Goal: Task Accomplishment & Management: Manage account settings

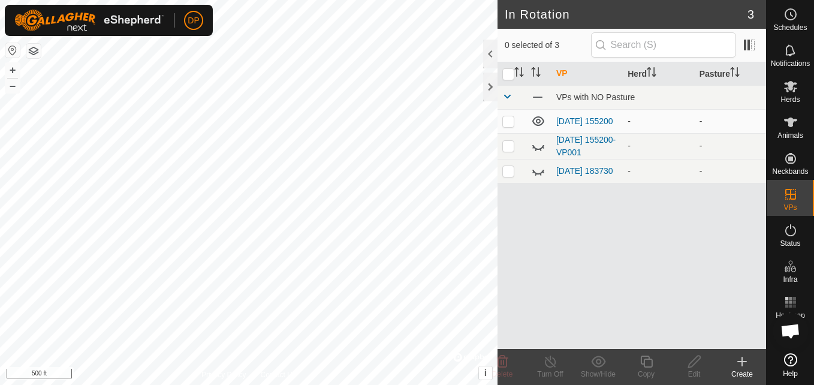
scroll to position [540, 0]
click at [535, 122] on icon at bounding box center [538, 121] width 14 height 14
click at [792, 118] on icon at bounding box center [790, 123] width 13 height 10
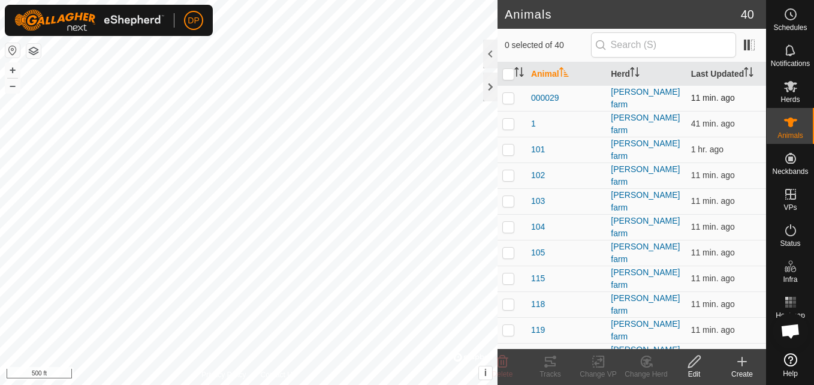
click at [510, 95] on p-checkbox at bounding box center [509, 98] width 12 height 10
checkbox input "true"
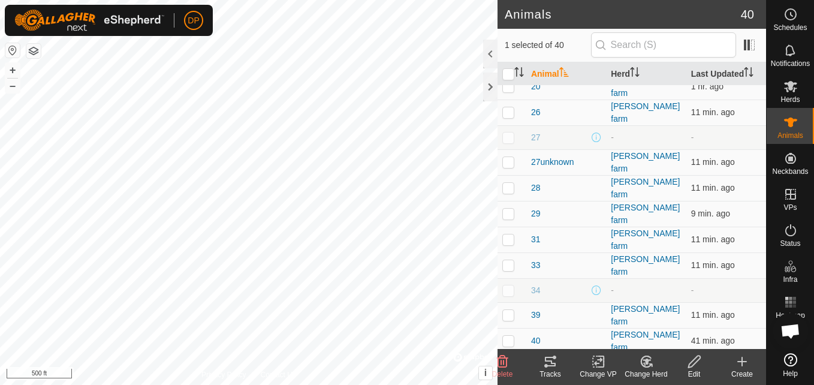
scroll to position [480, 0]
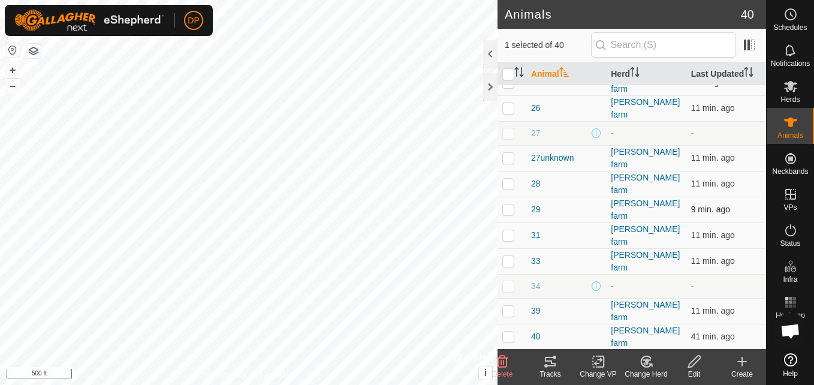
click at [507, 204] on p-checkbox at bounding box center [509, 209] width 12 height 10
click at [506, 204] on p-checkbox at bounding box center [509, 209] width 12 height 10
checkbox input "false"
click at [506, 71] on input "checkbox" at bounding box center [509, 74] width 12 height 12
checkbox input "true"
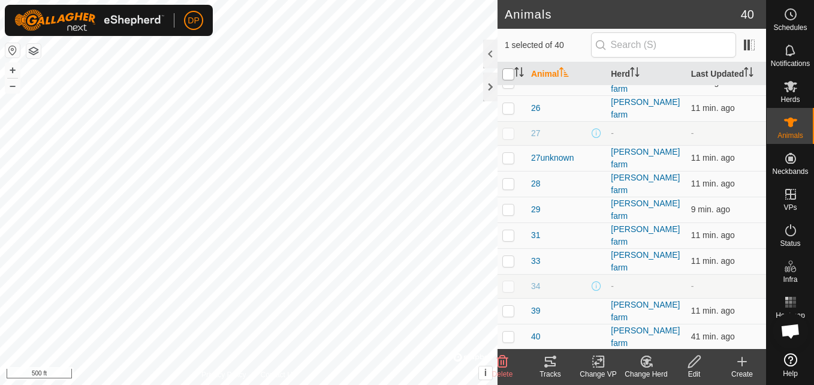
checkbox input "true"
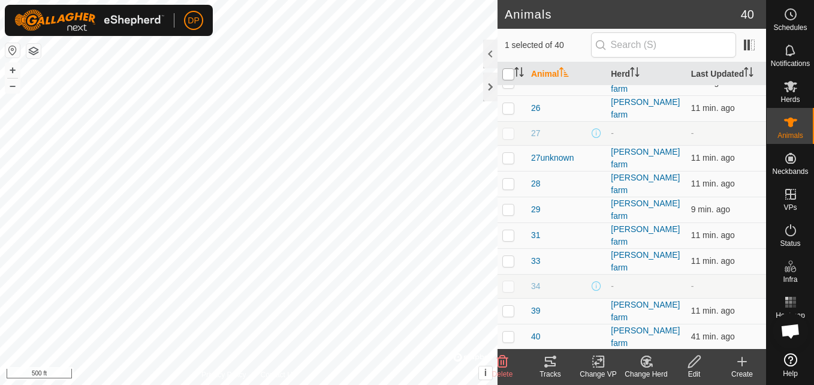
checkbox input "true"
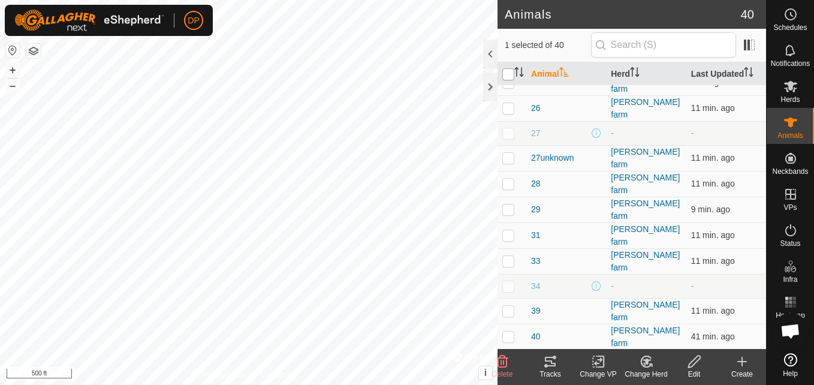
checkbox input "true"
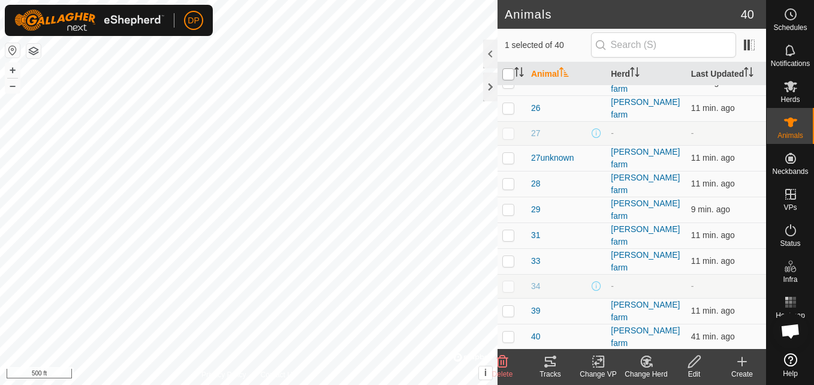
checkbox input "true"
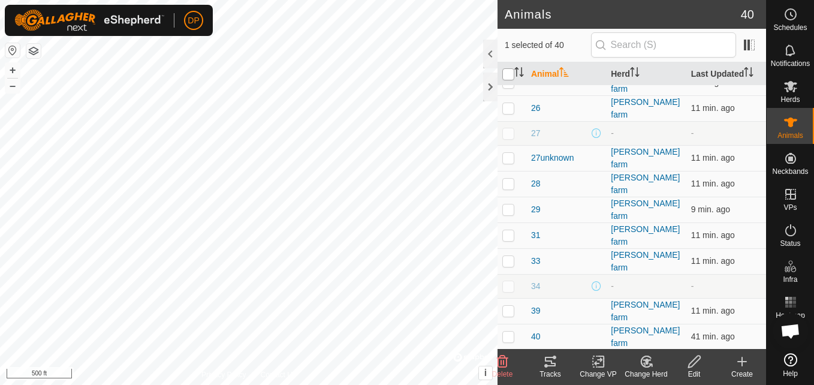
checkbox input "true"
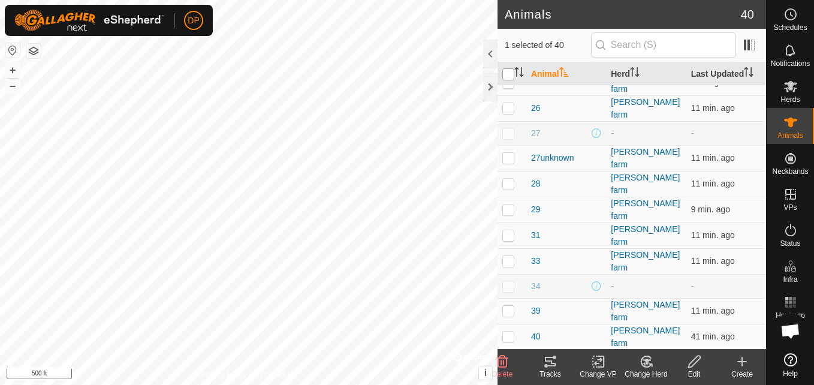
checkbox input "true"
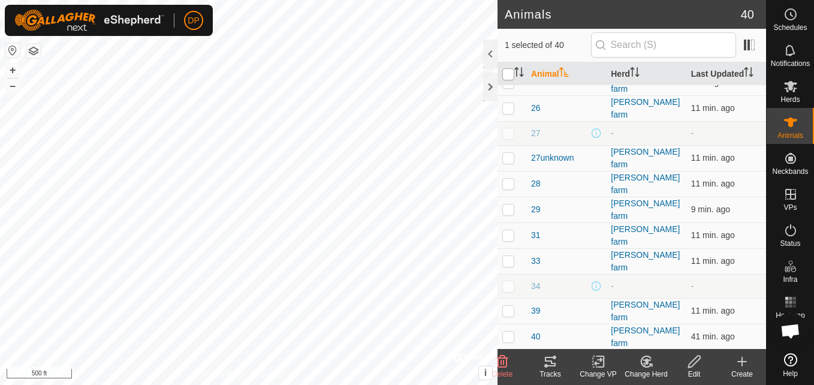
checkbox input "true"
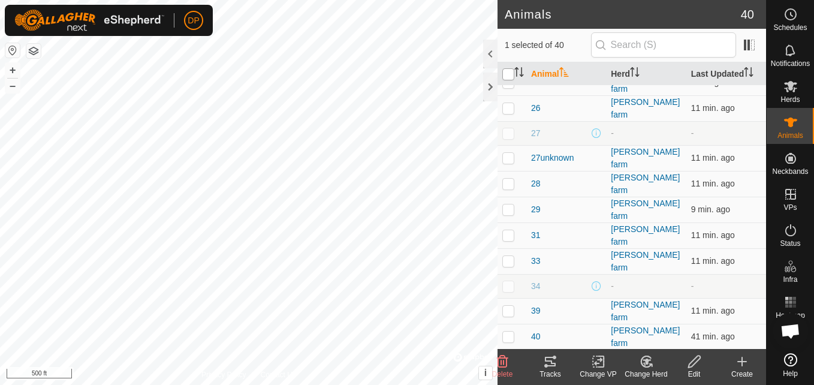
checkbox input "true"
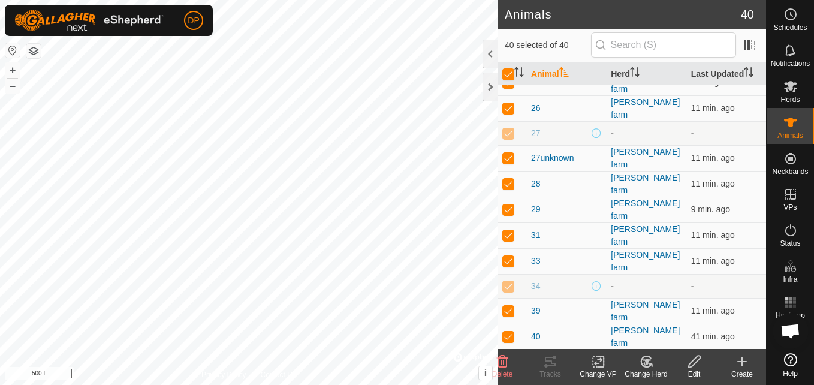
click at [499, 73] on th at bounding box center [512, 73] width 29 height 23
click at [491, 85] on div at bounding box center [490, 87] width 14 height 29
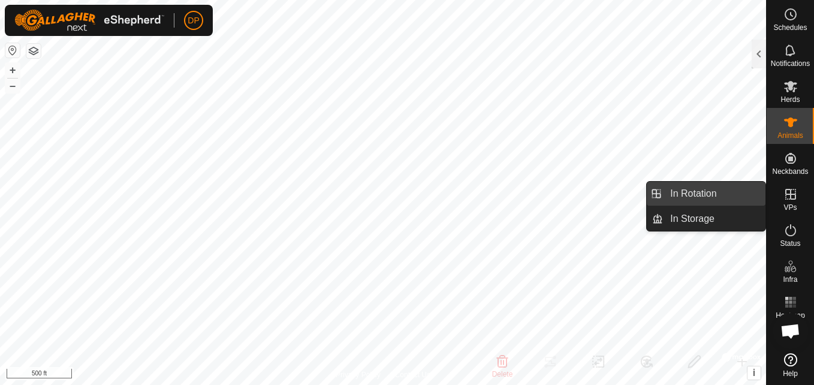
click at [732, 194] on link "In Rotation" at bounding box center [714, 194] width 103 height 24
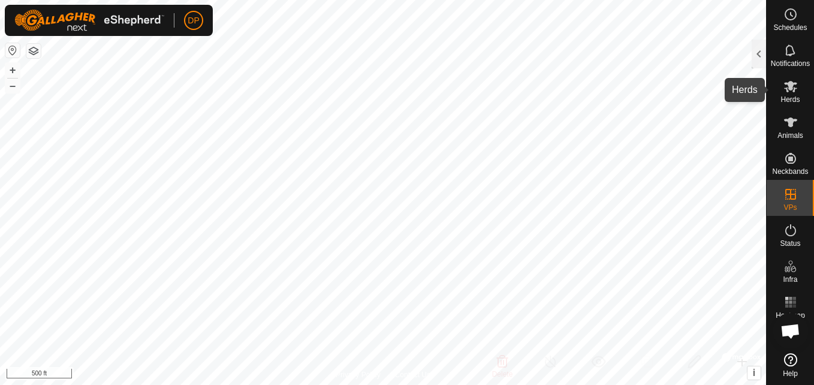
click at [786, 91] on icon at bounding box center [791, 86] width 14 height 14
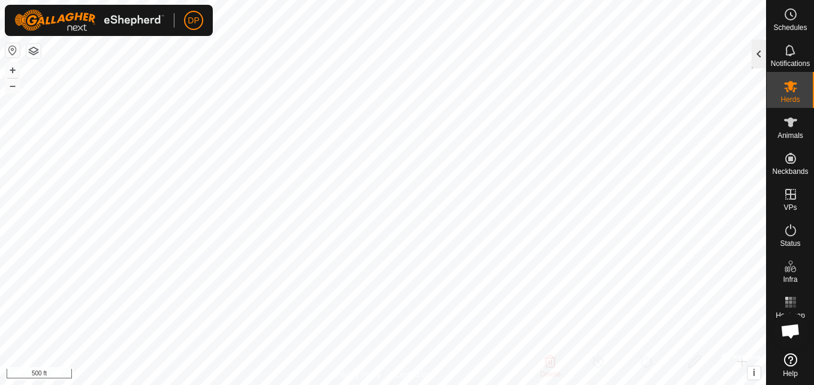
click at [763, 54] on div at bounding box center [759, 54] width 14 height 29
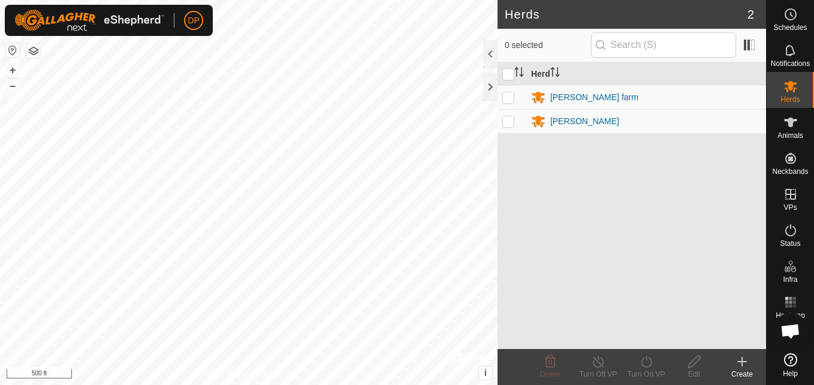
click at [509, 98] on p-checkbox at bounding box center [509, 97] width 12 height 10
checkbox input "true"
click at [508, 121] on p-checkbox at bounding box center [509, 121] width 12 height 10
checkbox input "true"
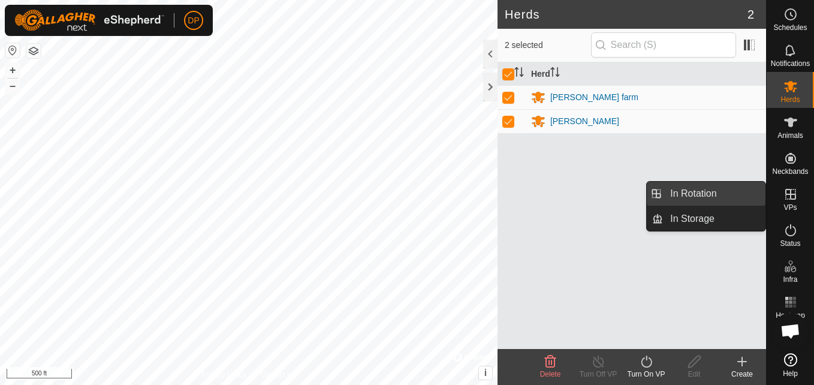
click at [746, 192] on link "In Rotation" at bounding box center [714, 194] width 103 height 24
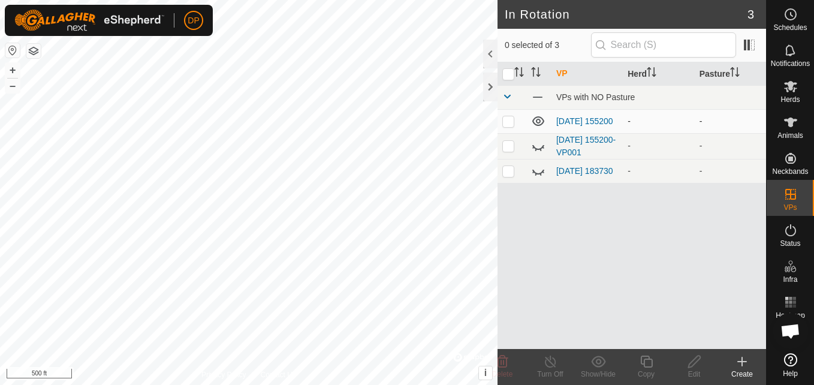
click at [509, 126] on p-checkbox at bounding box center [509, 121] width 12 height 10
checkbox input "false"
click at [503, 119] on p-tablecheckbox at bounding box center [509, 121] width 12 height 10
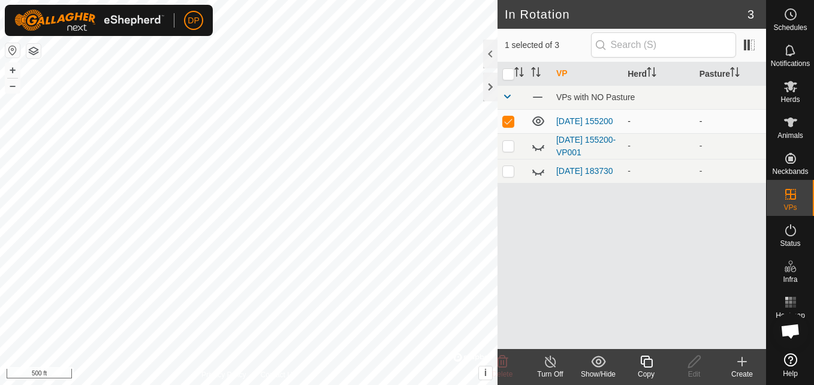
click at [503, 119] on p-tablecheckbox at bounding box center [509, 121] width 12 height 10
checkbox input "false"
click at [788, 122] on icon at bounding box center [790, 123] width 13 height 10
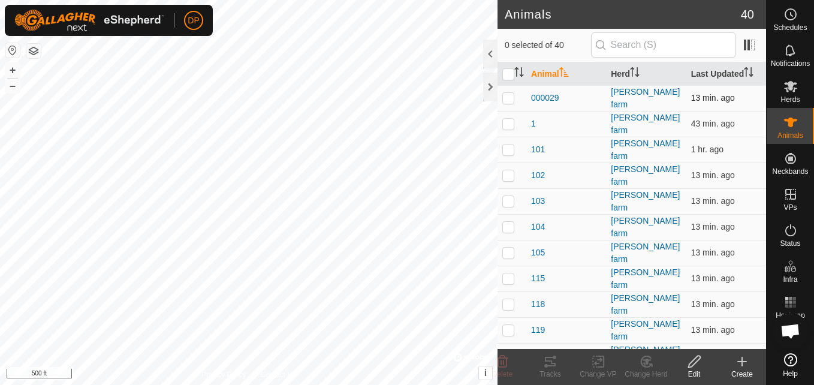
click at [506, 95] on p-checkbox at bounding box center [509, 98] width 12 height 10
checkbox input "false"
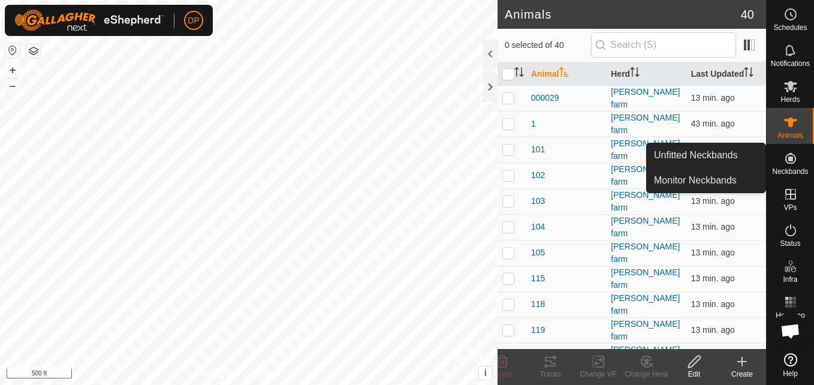
click at [789, 154] on icon at bounding box center [791, 158] width 11 height 11
click at [738, 177] on link "Monitor Neckbands" at bounding box center [706, 181] width 119 height 24
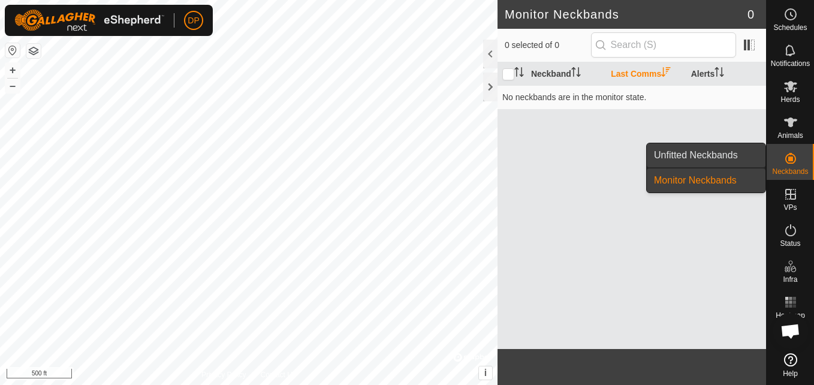
click at [750, 156] on link "Unfitted Neckbands" at bounding box center [706, 155] width 119 height 24
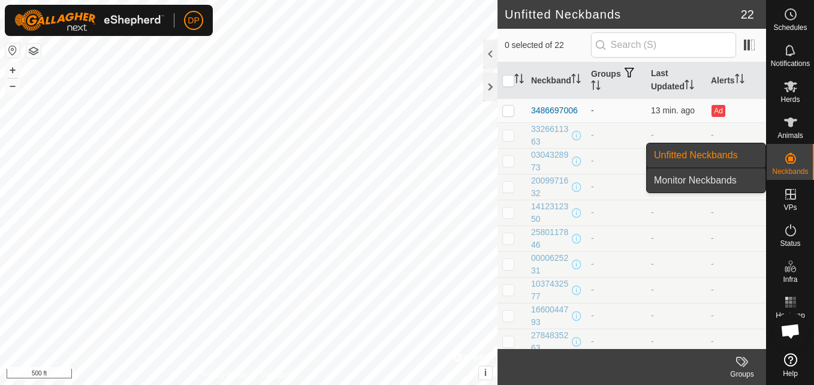
click at [723, 175] on link "Monitor Neckbands" at bounding box center [706, 181] width 119 height 24
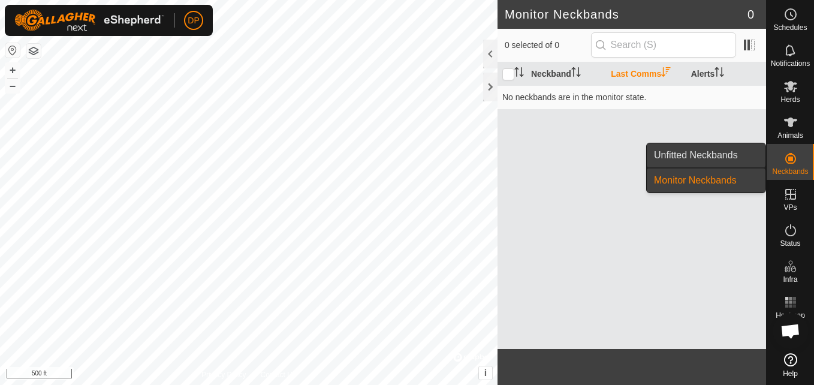
click at [712, 147] on link "Unfitted Neckbands" at bounding box center [706, 155] width 119 height 24
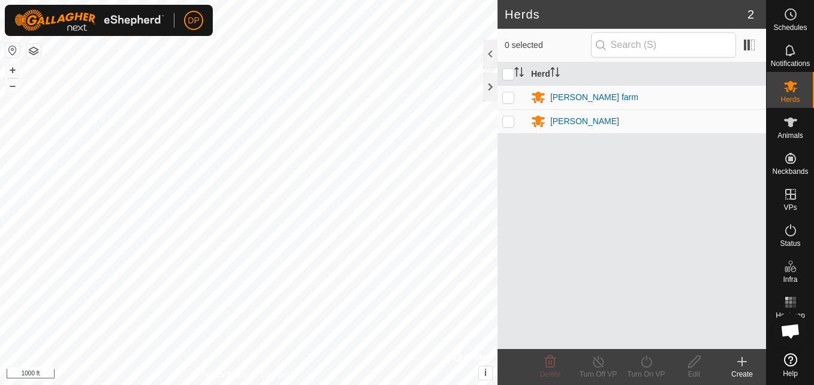
scroll to position [540, 0]
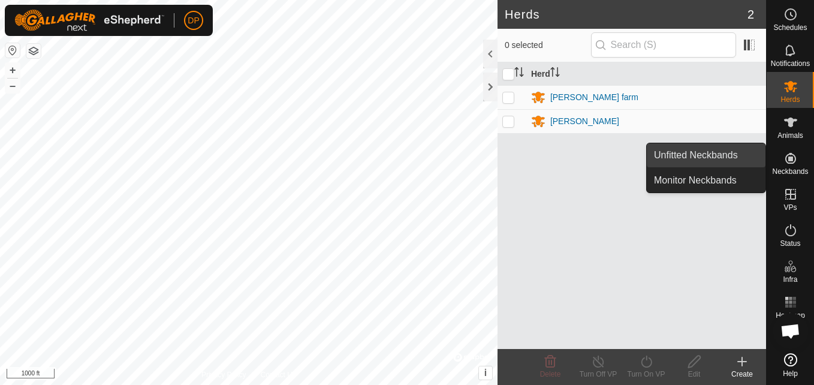
click at [714, 151] on link "Unfitted Neckbands" at bounding box center [706, 155] width 119 height 24
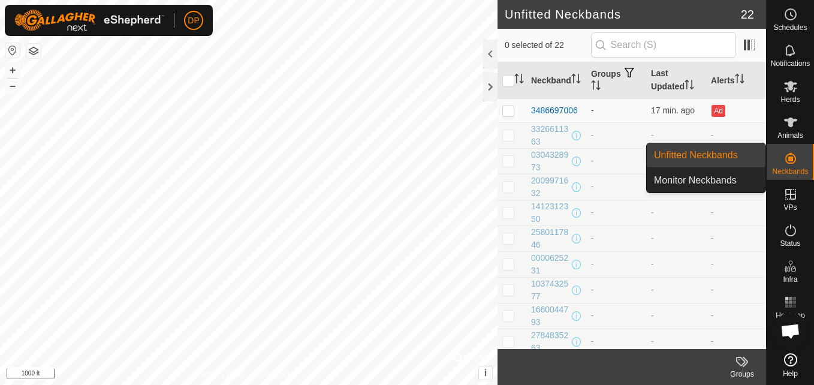
click at [714, 151] on link "Unfitted Neckbands" at bounding box center [706, 155] width 119 height 24
click at [709, 179] on link "Monitor Neckbands" at bounding box center [706, 181] width 119 height 24
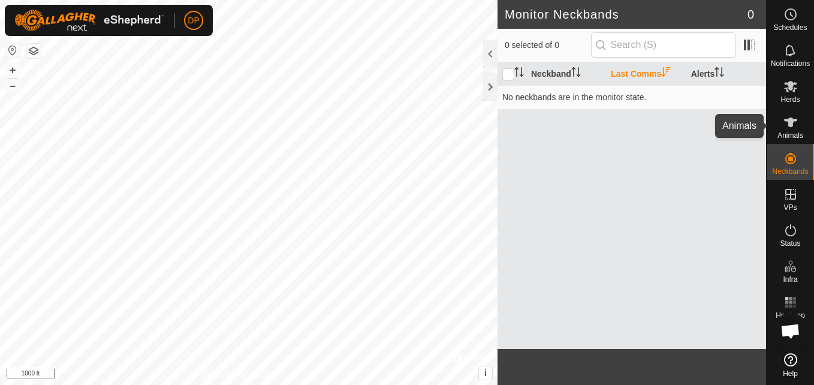
click at [789, 122] on icon at bounding box center [790, 123] width 13 height 10
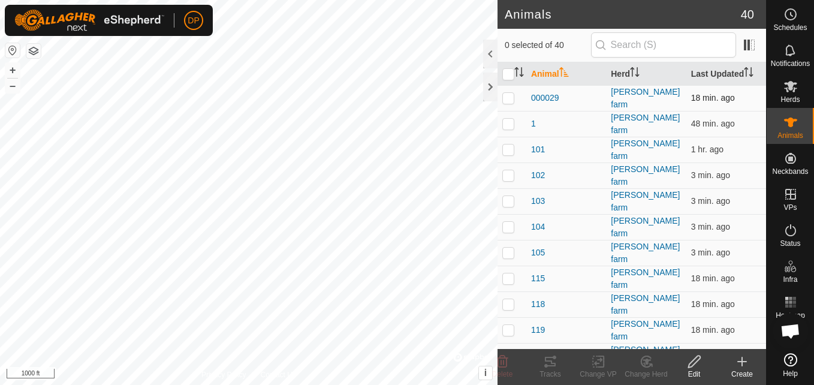
click at [503, 97] on p-checkbox at bounding box center [509, 98] width 12 height 10
click at [506, 95] on p-checkbox at bounding box center [509, 98] width 12 height 10
checkbox input "false"
click at [504, 70] on input "checkbox" at bounding box center [509, 74] width 12 height 12
checkbox input "true"
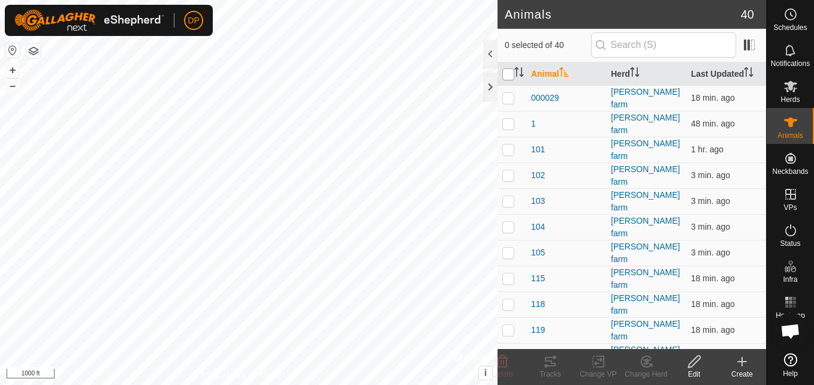
checkbox input "true"
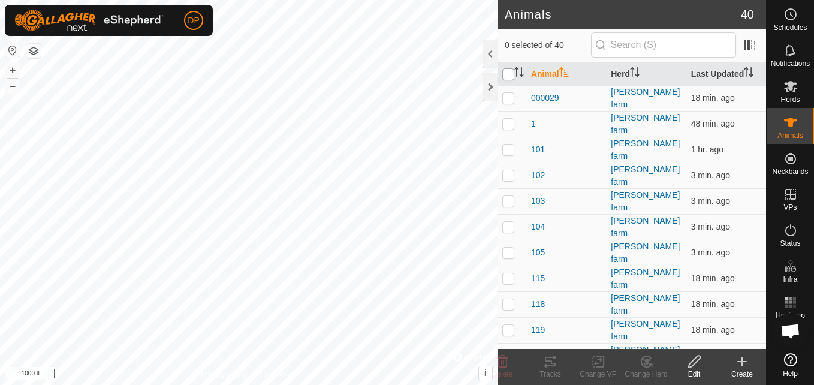
checkbox input "true"
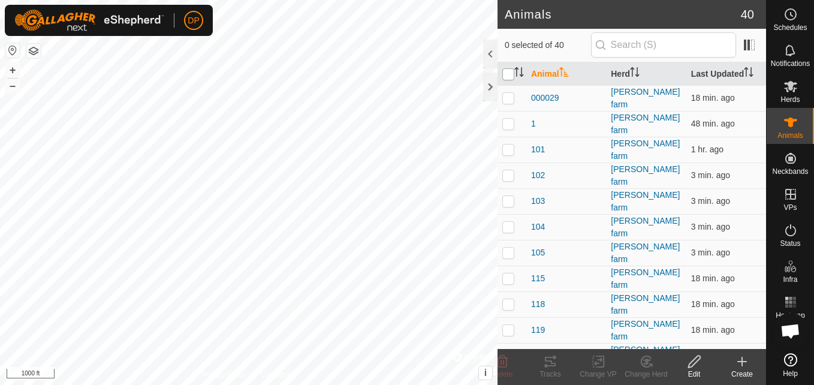
checkbox input "true"
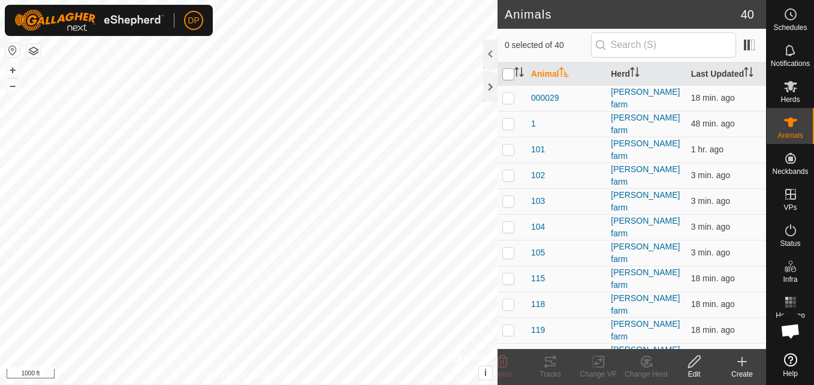
checkbox input "true"
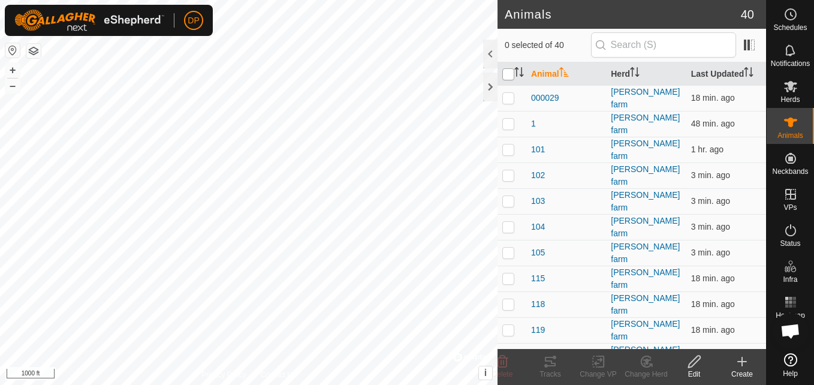
checkbox input "true"
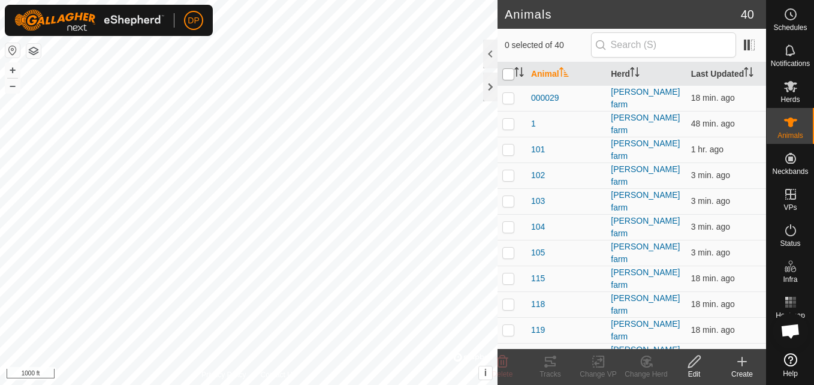
checkbox input "true"
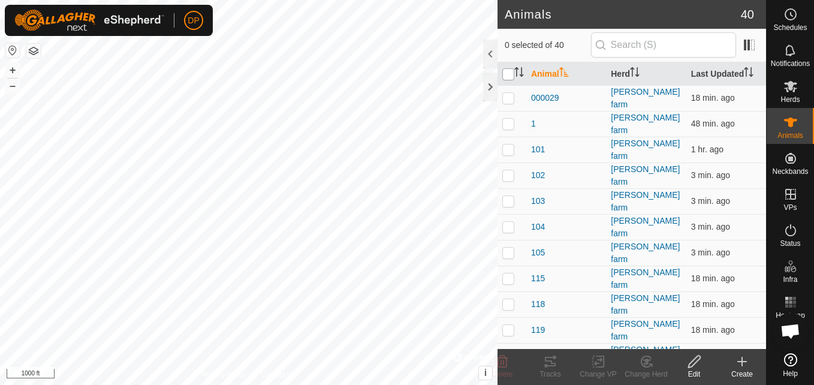
checkbox input "true"
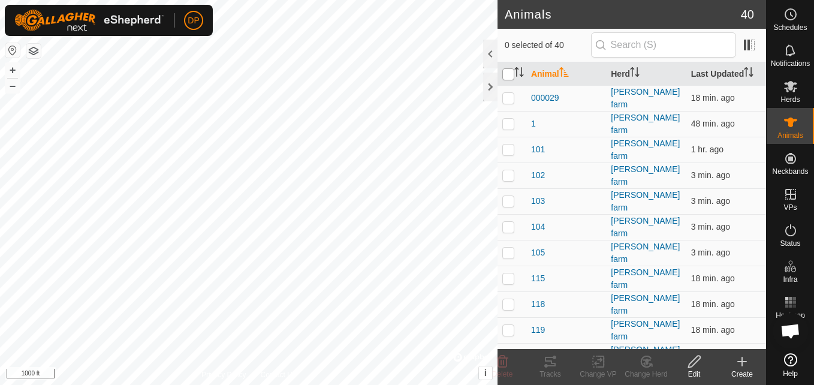
checkbox input "true"
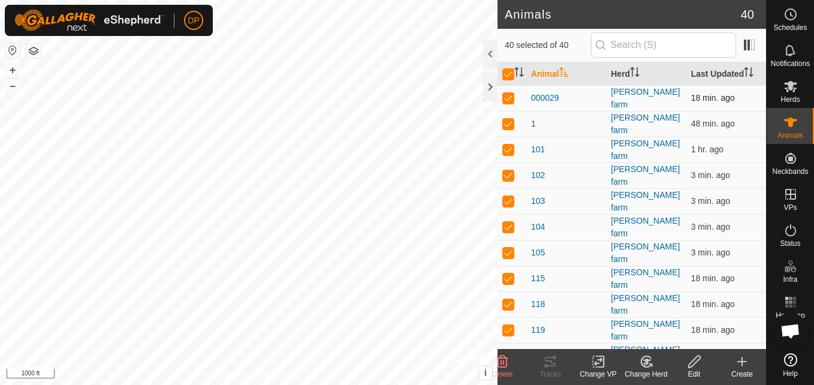
click at [507, 93] on p-checkbox at bounding box center [509, 98] width 12 height 10
checkbox input "false"
click at [511, 145] on p-checkbox at bounding box center [509, 150] width 12 height 10
checkbox input "false"
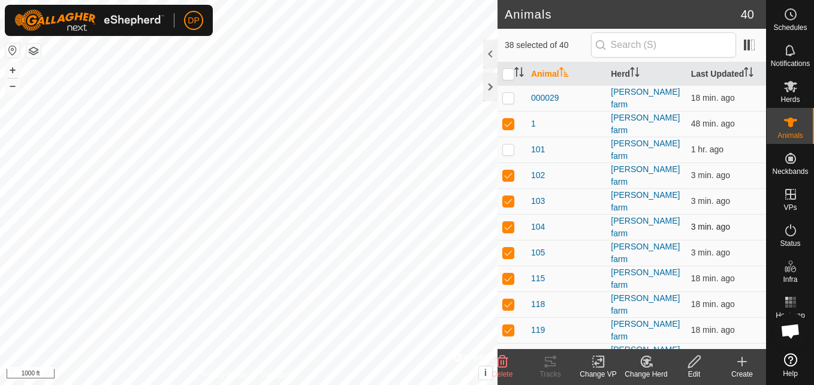
click at [510, 222] on p-checkbox at bounding box center [509, 227] width 12 height 10
checkbox input "false"
click at [507, 74] on input "checkbox" at bounding box center [509, 74] width 12 height 12
checkbox input "true"
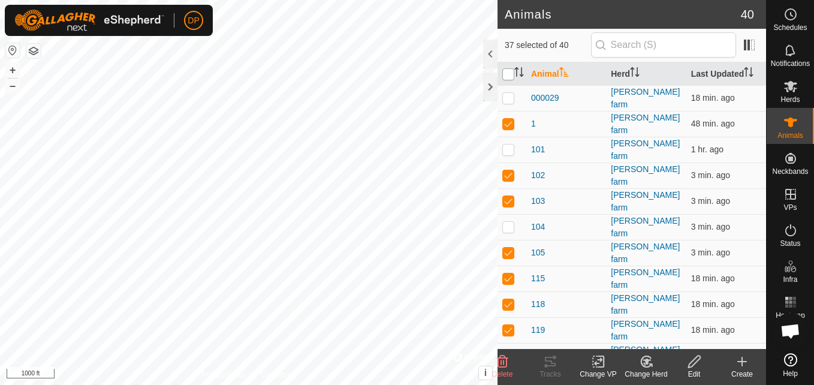
checkbox input "true"
click at [507, 74] on input "checkbox" at bounding box center [509, 74] width 12 height 12
checkbox input "false"
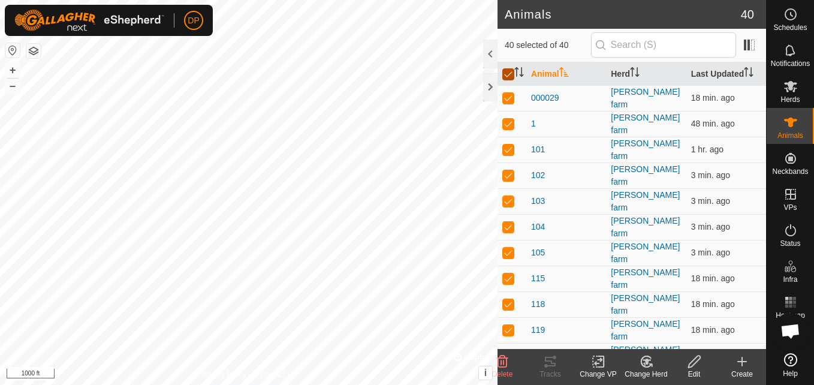
checkbox input "false"
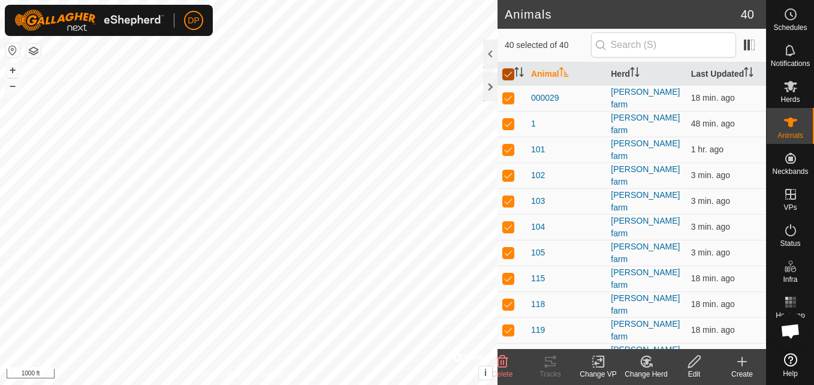
checkbox input "false"
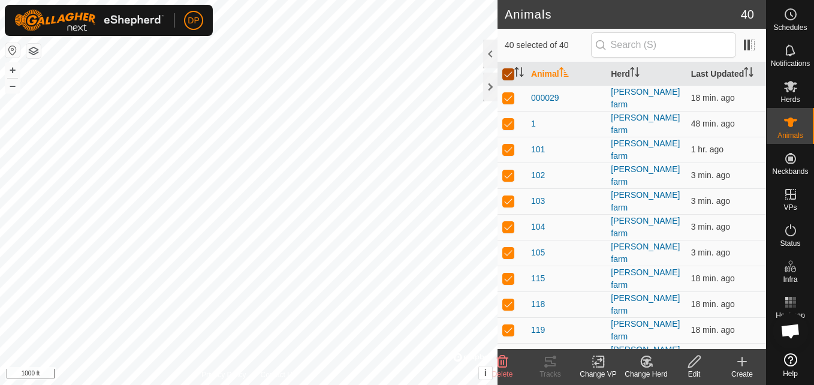
checkbox input "false"
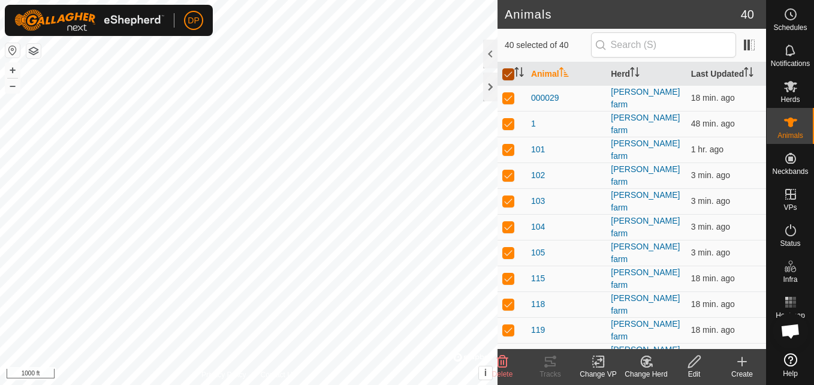
checkbox input "false"
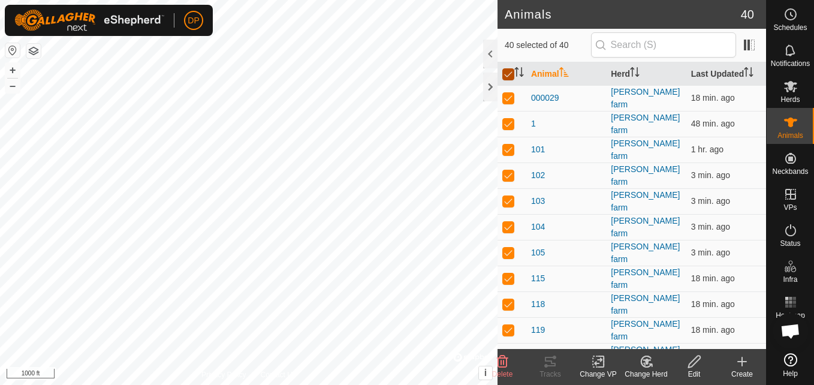
checkbox input "false"
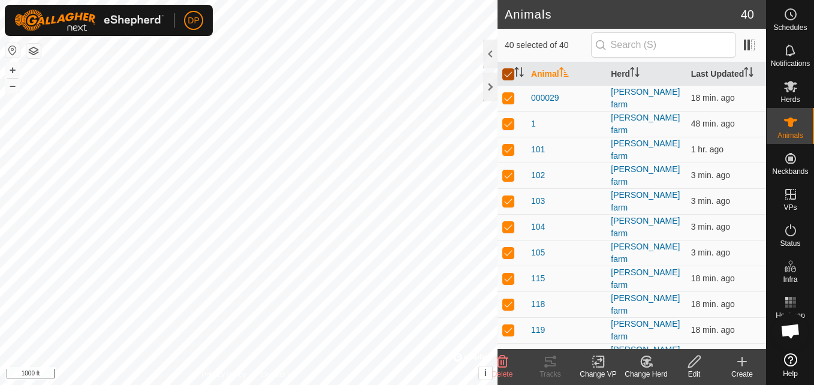
checkbox input "false"
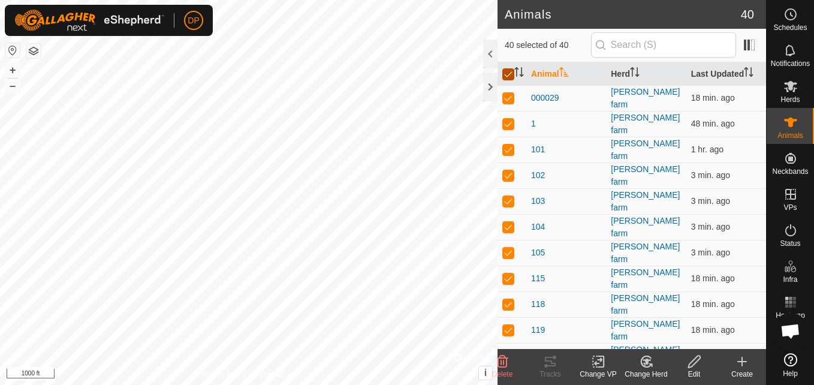
checkbox input "false"
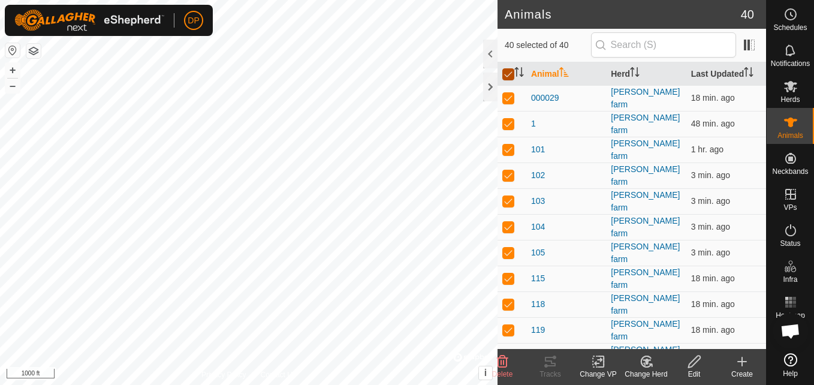
checkbox input "false"
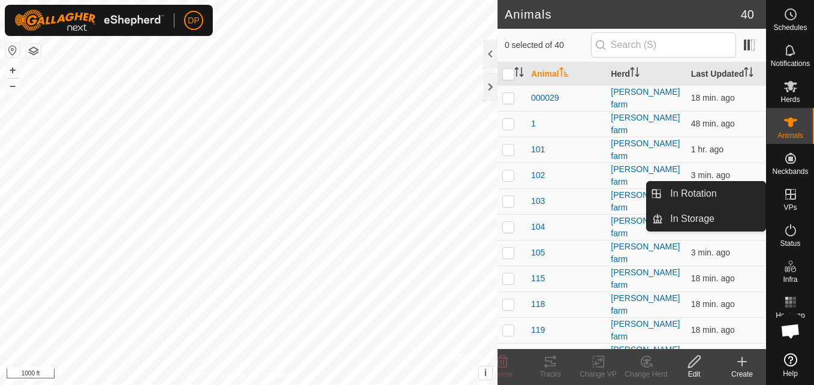
click at [786, 190] on icon at bounding box center [791, 194] width 11 height 11
click at [740, 210] on link "In Storage" at bounding box center [714, 219] width 103 height 24
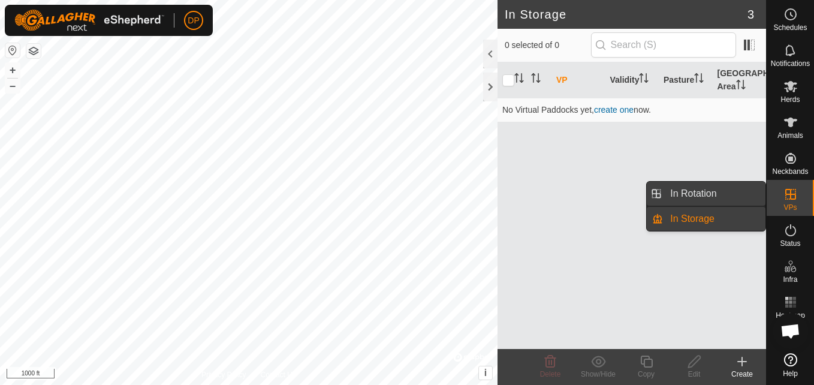
click at [737, 191] on link "In Rotation" at bounding box center [714, 194] width 103 height 24
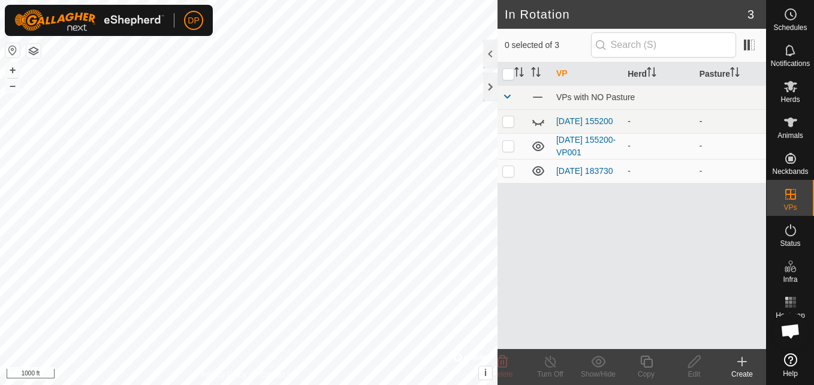
click at [539, 119] on icon at bounding box center [538, 121] width 14 height 14
click at [535, 148] on icon at bounding box center [538, 146] width 14 height 14
click at [539, 175] on icon at bounding box center [539, 171] width 12 height 10
